Goal: Task Accomplishment & Management: Manage account settings

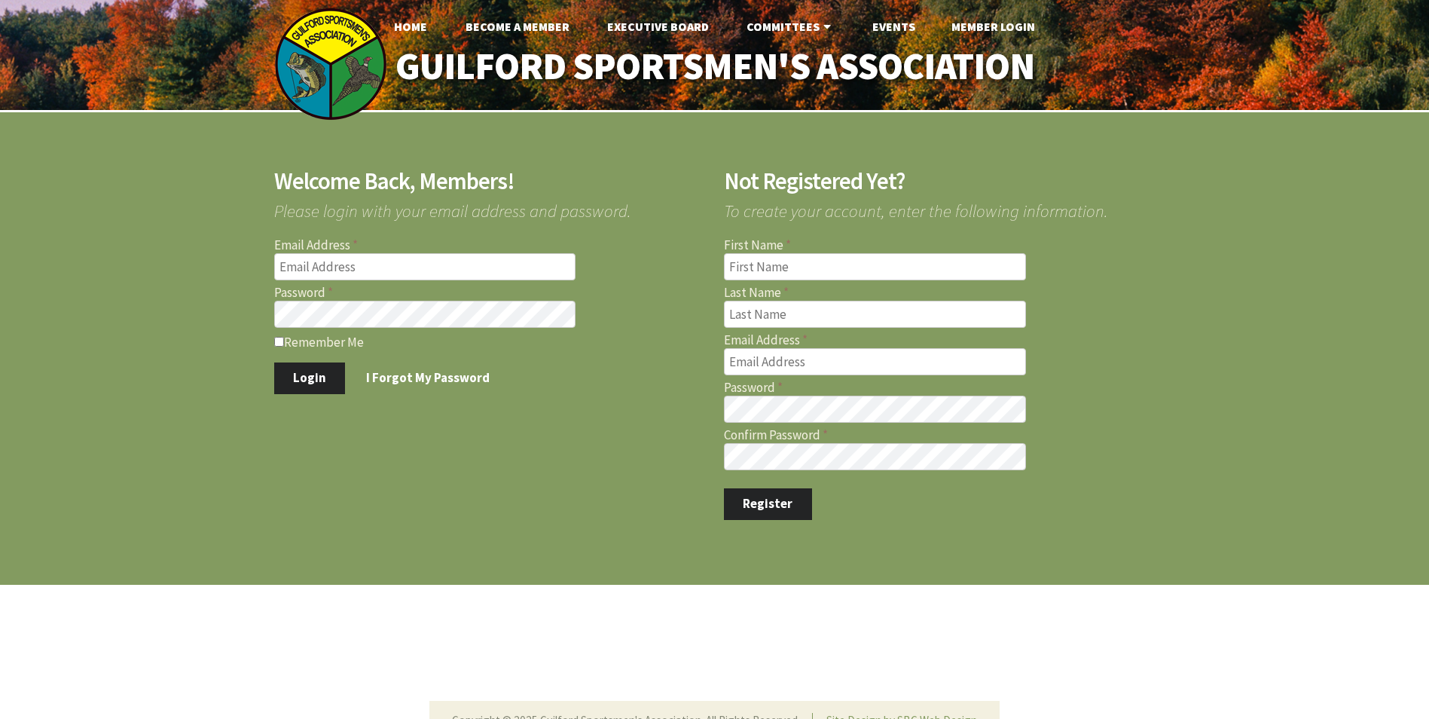
click at [423, 276] on input "Email Address" at bounding box center [425, 266] width 302 height 27
type input "[EMAIL_ADDRESS][DOMAIN_NAME]"
click at [279, 343] on input "Remember Me" at bounding box center [279, 342] width 10 height 10
checkbox input "true"
click at [309, 377] on button "Login" at bounding box center [310, 378] width 72 height 32
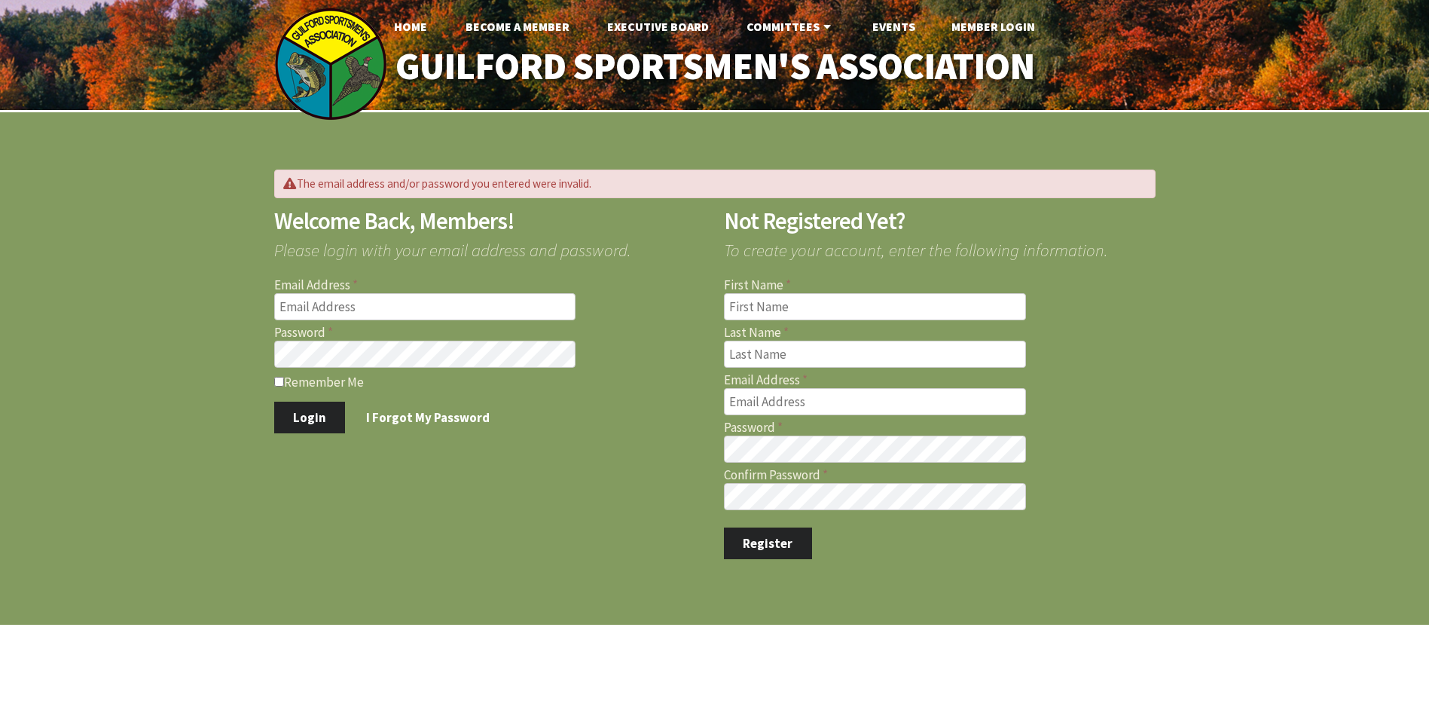
click at [346, 308] on input "Email Address" at bounding box center [425, 306] width 302 height 27
type input "[EMAIL_ADDRESS][DOMAIN_NAME]"
click at [307, 420] on button "Login" at bounding box center [310, 417] width 72 height 32
click at [371, 305] on input "Email Address" at bounding box center [425, 306] width 302 height 27
type input "[EMAIL_ADDRESS][DOMAIN_NAME]"
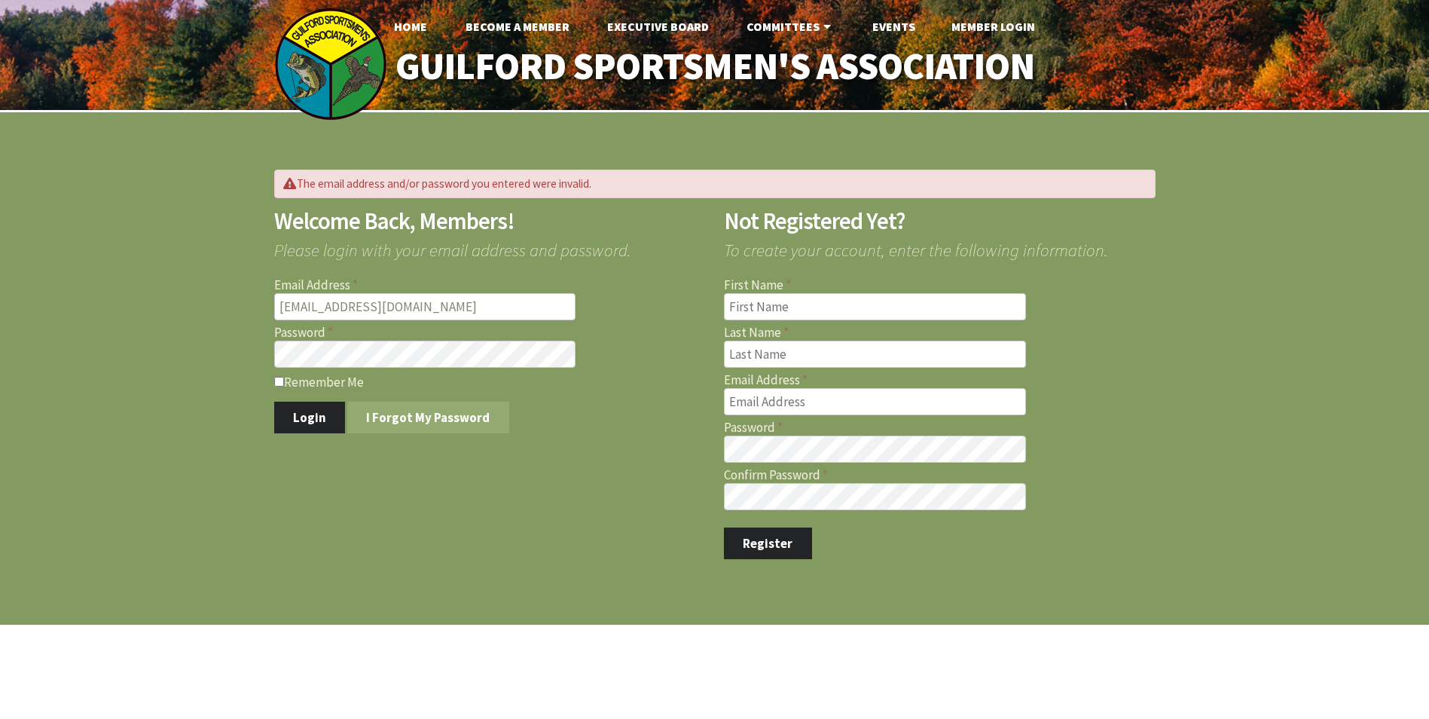
click at [417, 423] on link "I Forgot My Password" at bounding box center [428, 417] width 162 height 32
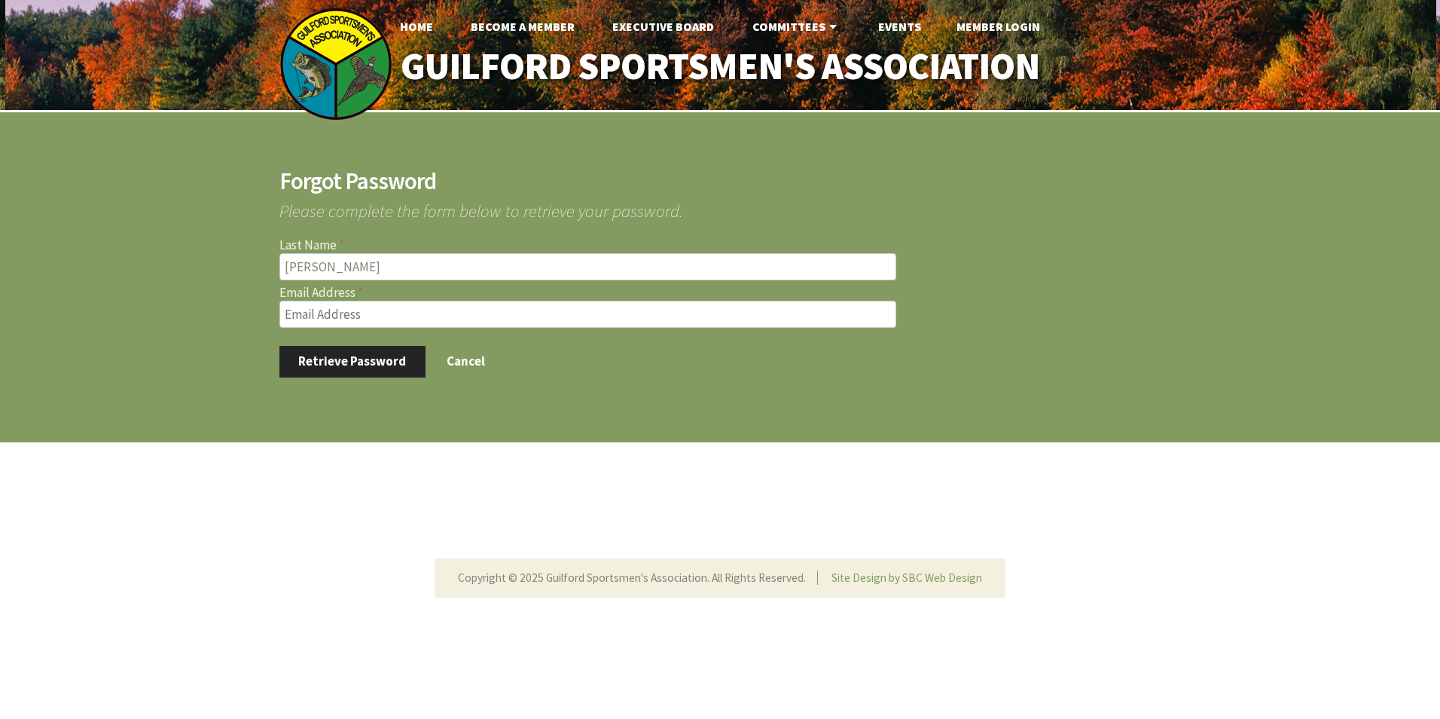
type input "[PERSON_NAME]"
click at [502, 317] on input "Email Address" at bounding box center [587, 314] width 617 height 27
type input "[EMAIL_ADDRESS][DOMAIN_NAME]"
click at [359, 364] on button "Retrieve Password" at bounding box center [352, 362] width 146 height 32
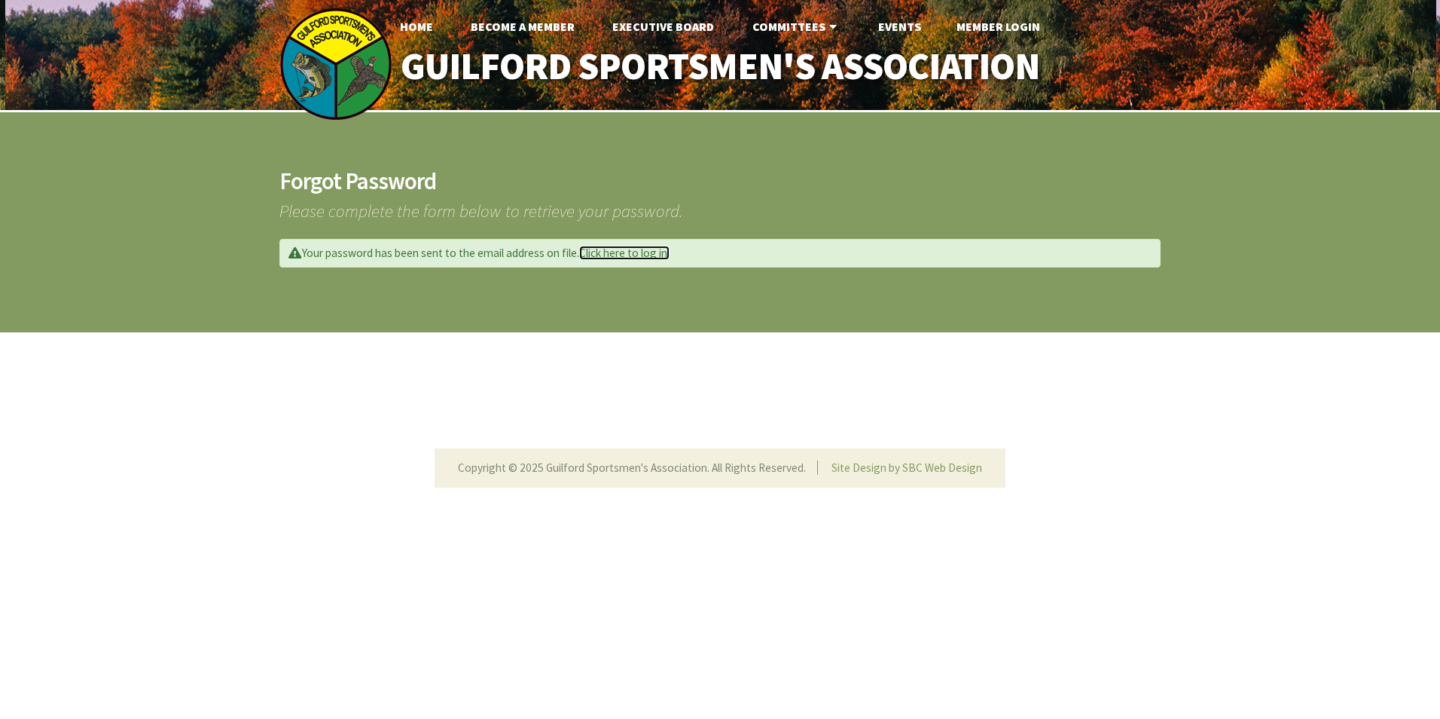
click at [621, 252] on link "Click here to log in." at bounding box center [624, 253] width 90 height 14
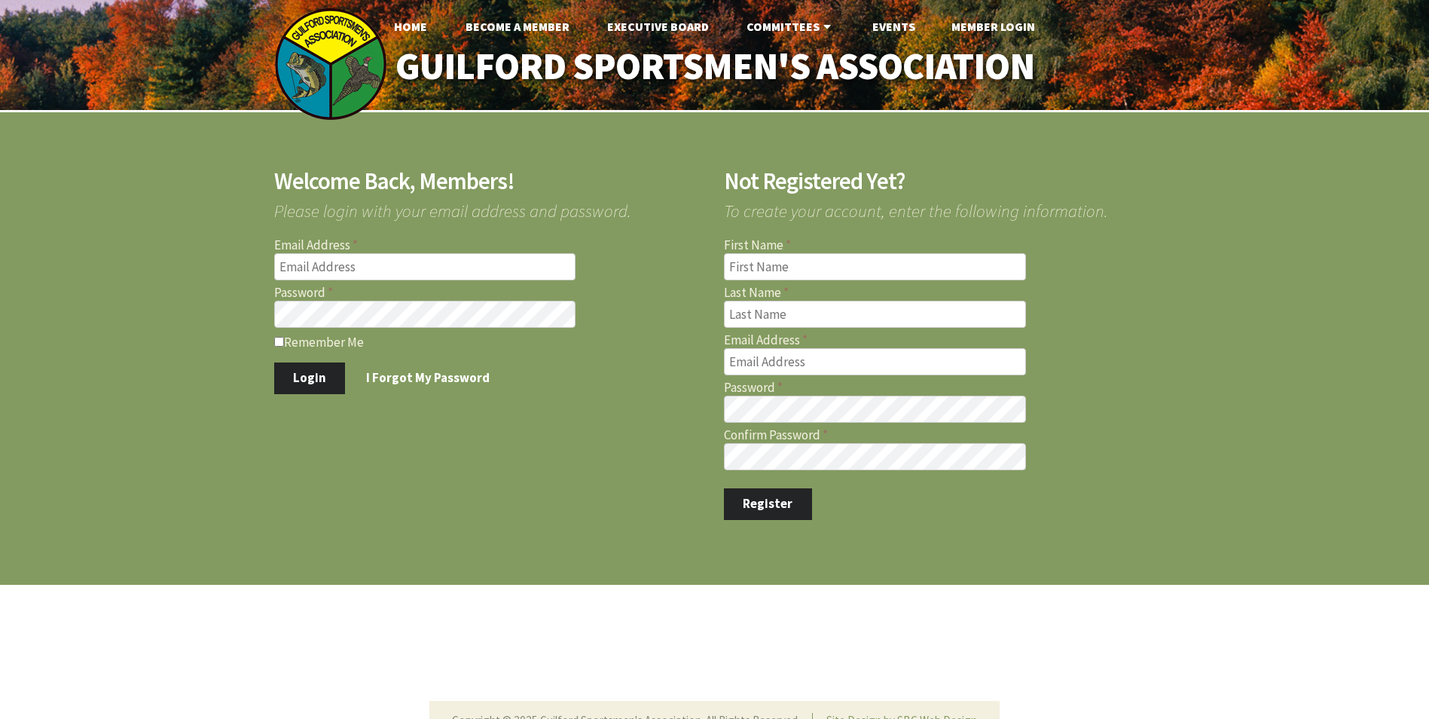
click at [312, 261] on input "Email Address" at bounding box center [425, 266] width 302 height 27
type input "buch1@sbcglobal.netAbc123"
click at [276, 342] on input "Remember Me" at bounding box center [279, 342] width 10 height 10
checkbox input "true"
click at [298, 377] on button "Login" at bounding box center [310, 378] width 72 height 32
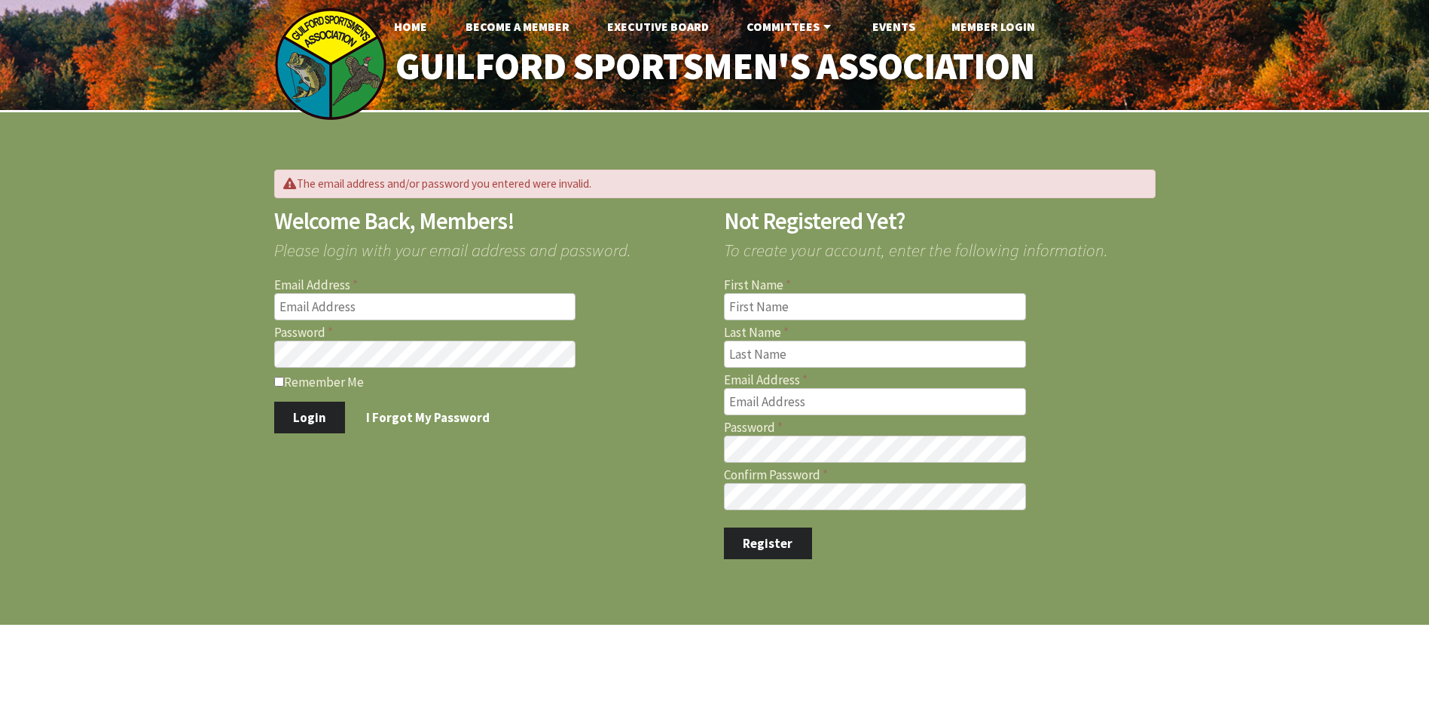
click at [358, 306] on input "Email Address" at bounding box center [425, 306] width 302 height 27
type input "[EMAIL_ADDRESS][DOMAIN_NAME]"
click at [318, 417] on button "Login" at bounding box center [310, 417] width 72 height 32
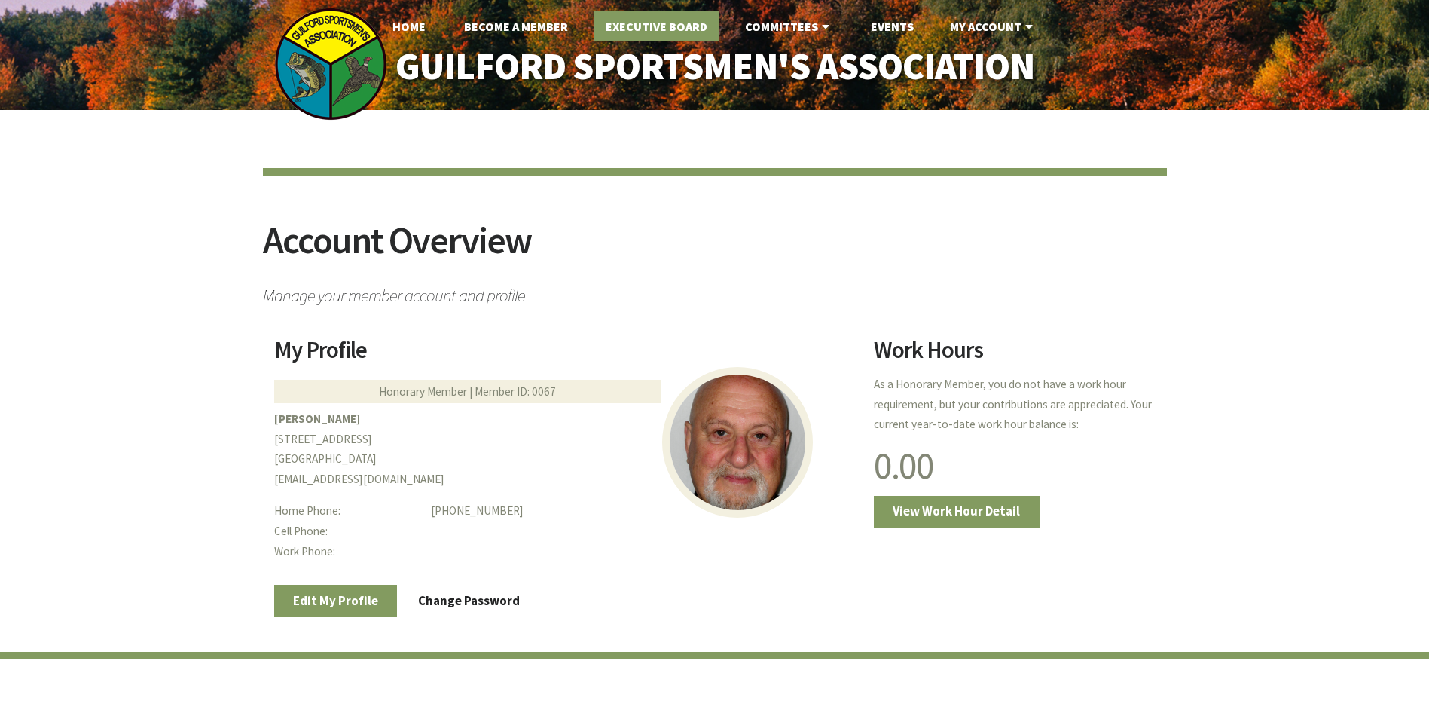
click at [652, 27] on link "Executive Board" at bounding box center [657, 26] width 126 height 30
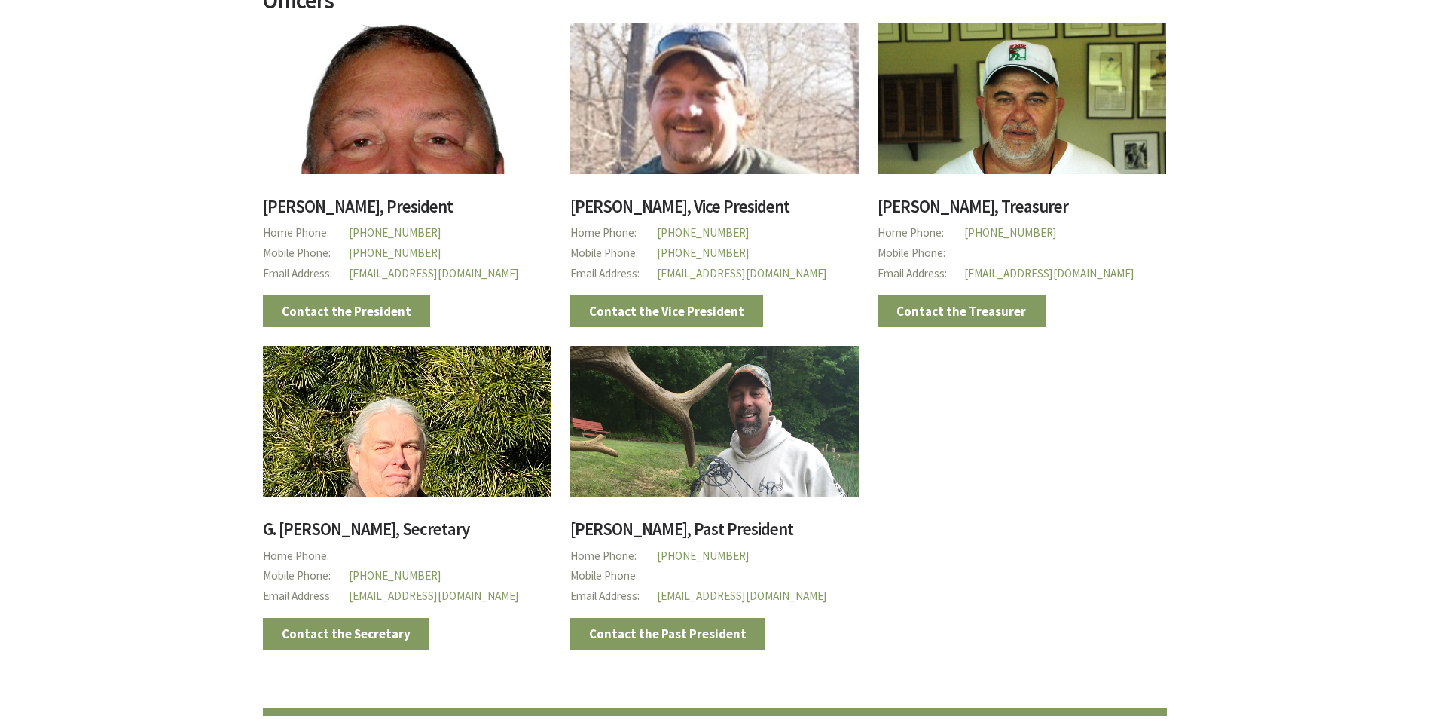
scroll to position [377, 0]
